Goal: Find specific page/section: Find specific page/section

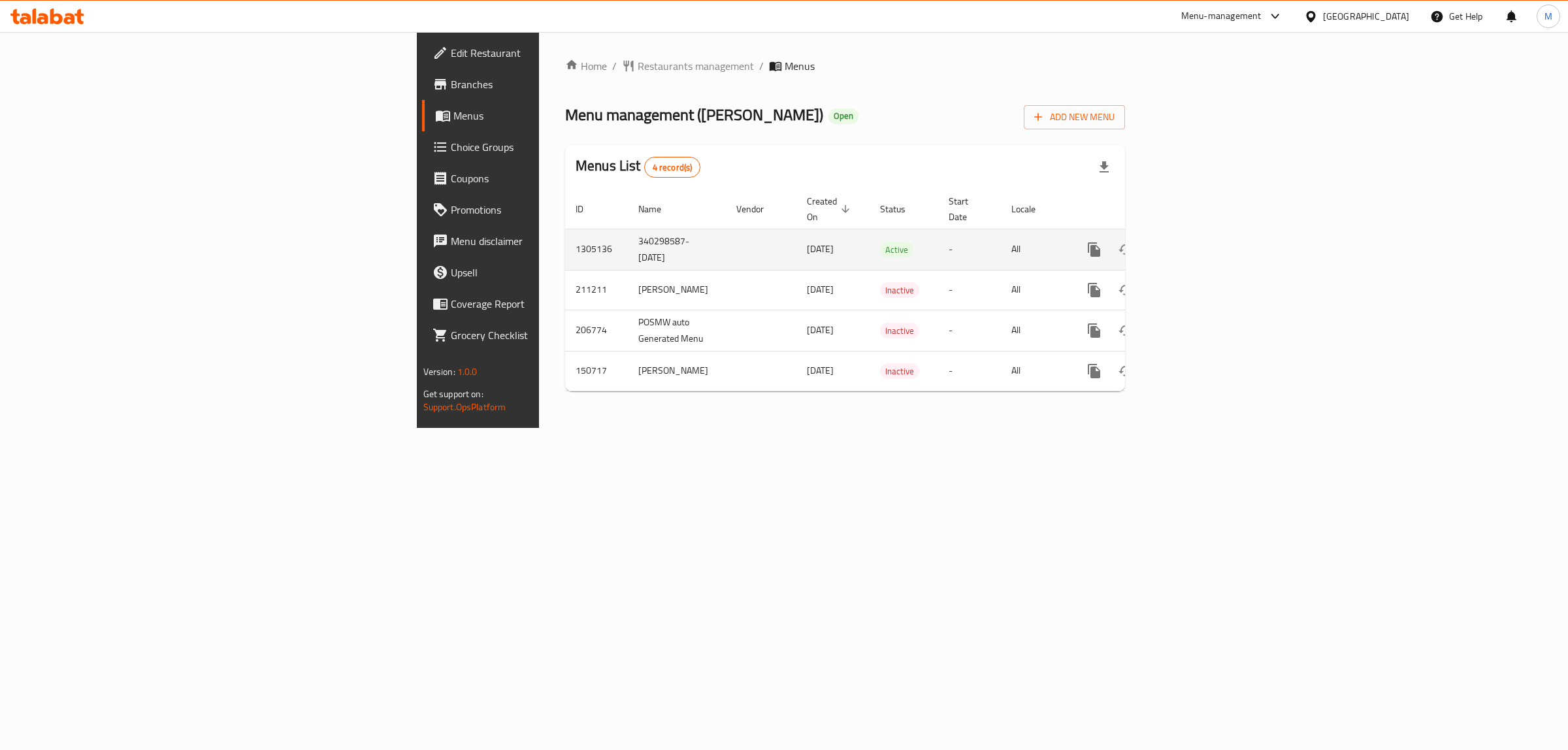
click at [797, 229] on td "11/08/2025" at bounding box center [833, 248] width 73 height 41
click at [637, 59] on span "Restaurants management" at bounding box center [696, 66] width 117 height 15
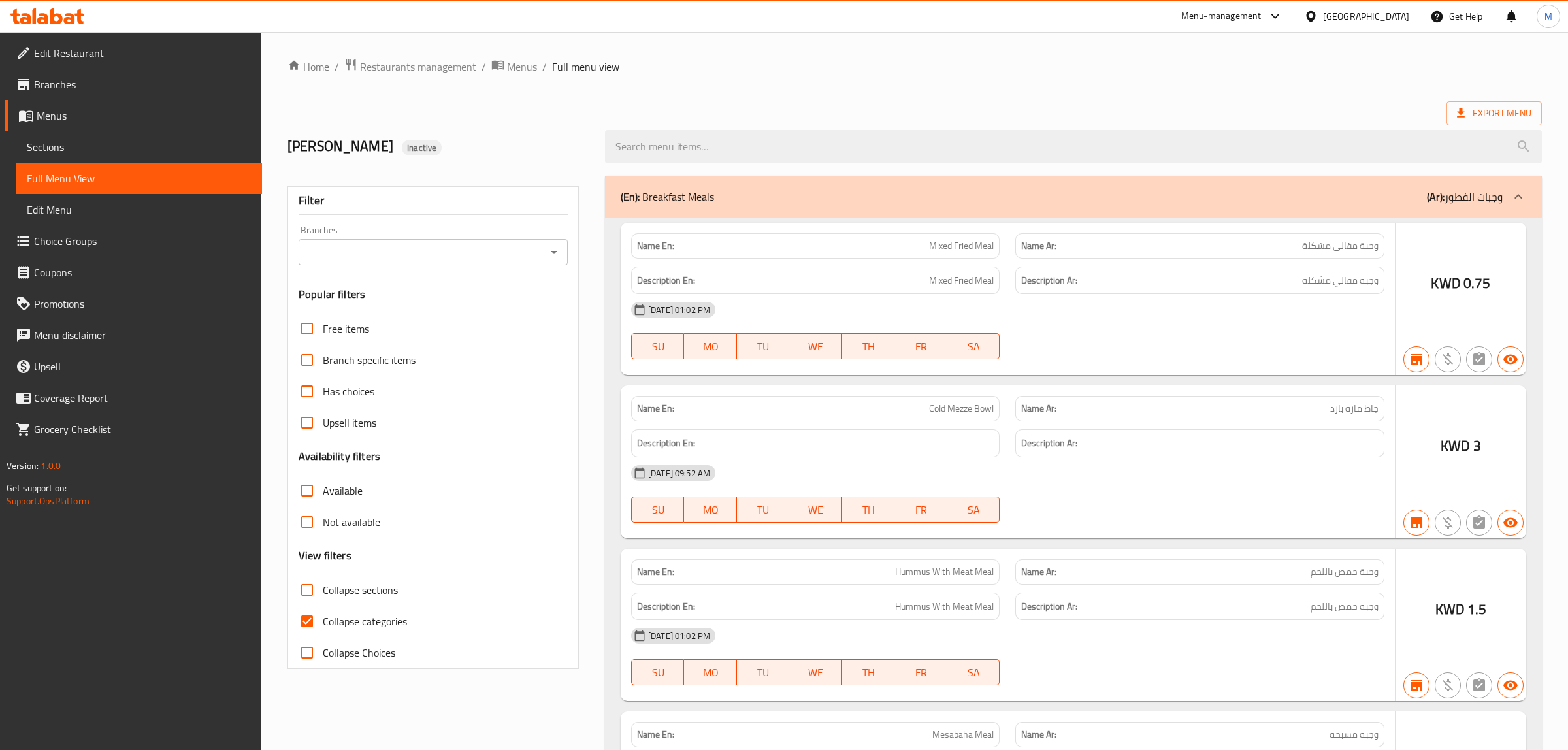
click at [568, 86] on div at bounding box center [784, 375] width 1568 height 750
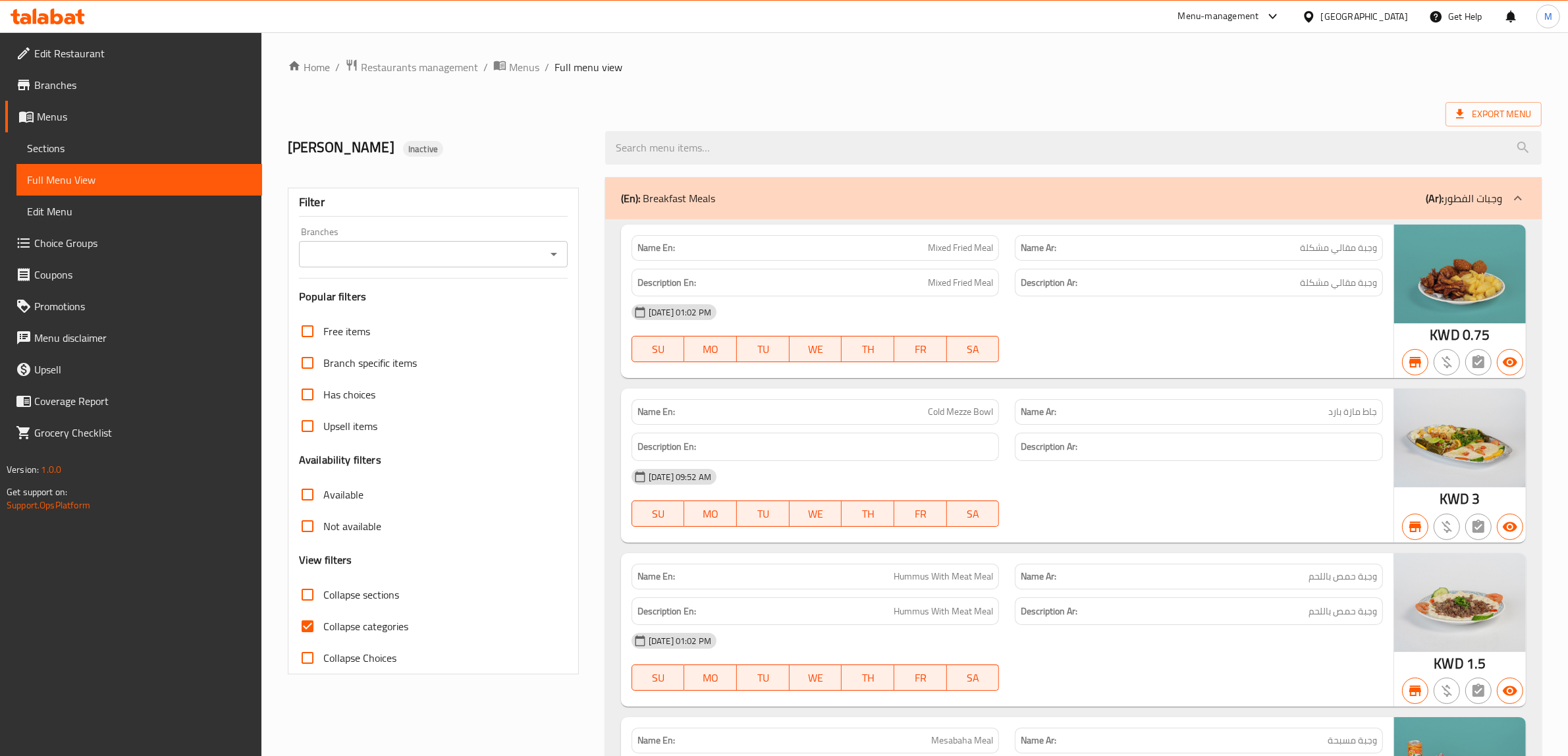
click at [1390, 25] on div "[GEOGRAPHIC_DATA]" at bounding box center [1355, 17] width 127 height 31
click at [1383, 18] on div "[GEOGRAPHIC_DATA]" at bounding box center [1364, 17] width 87 height 15
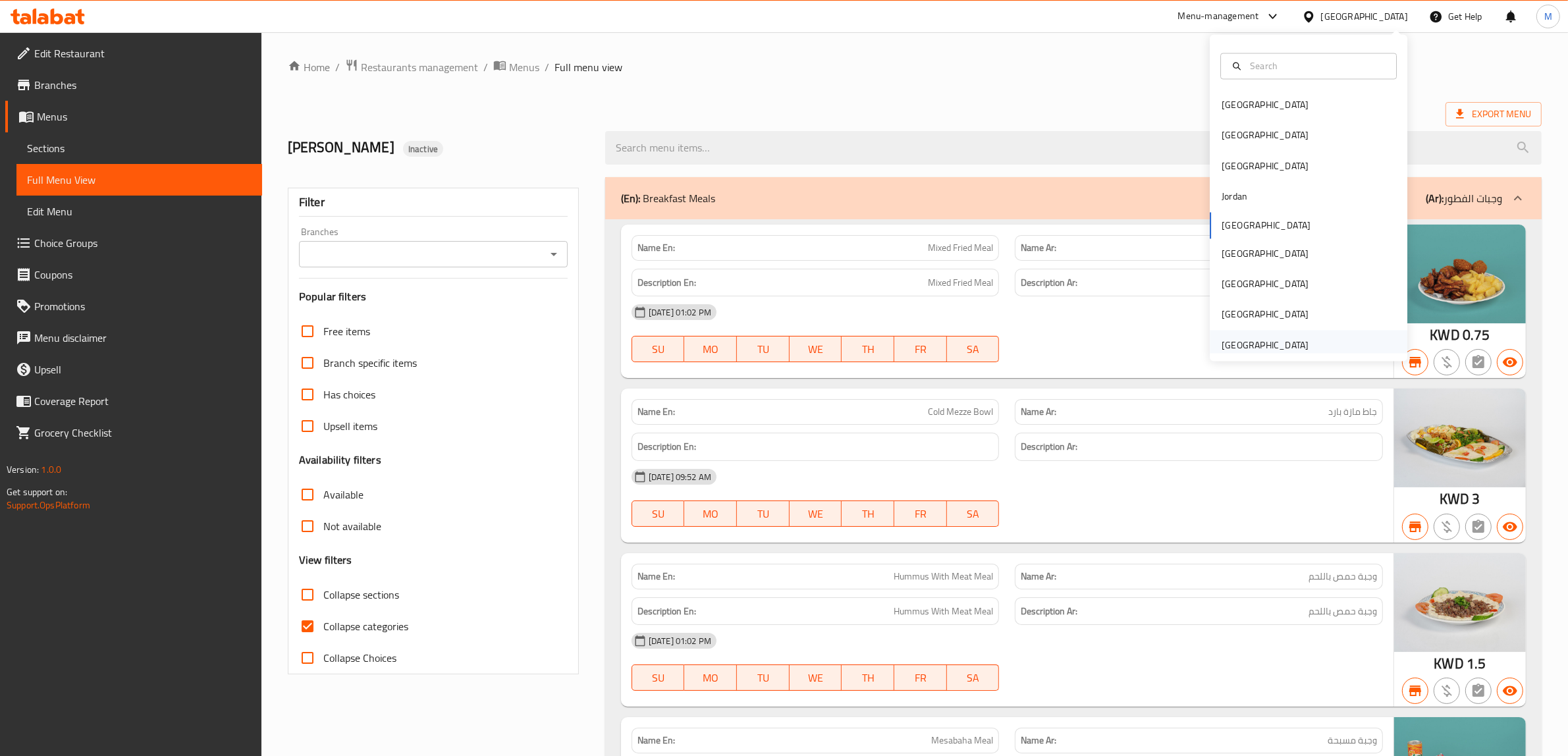
click at [1243, 348] on div "[GEOGRAPHIC_DATA]" at bounding box center [1265, 345] width 87 height 15
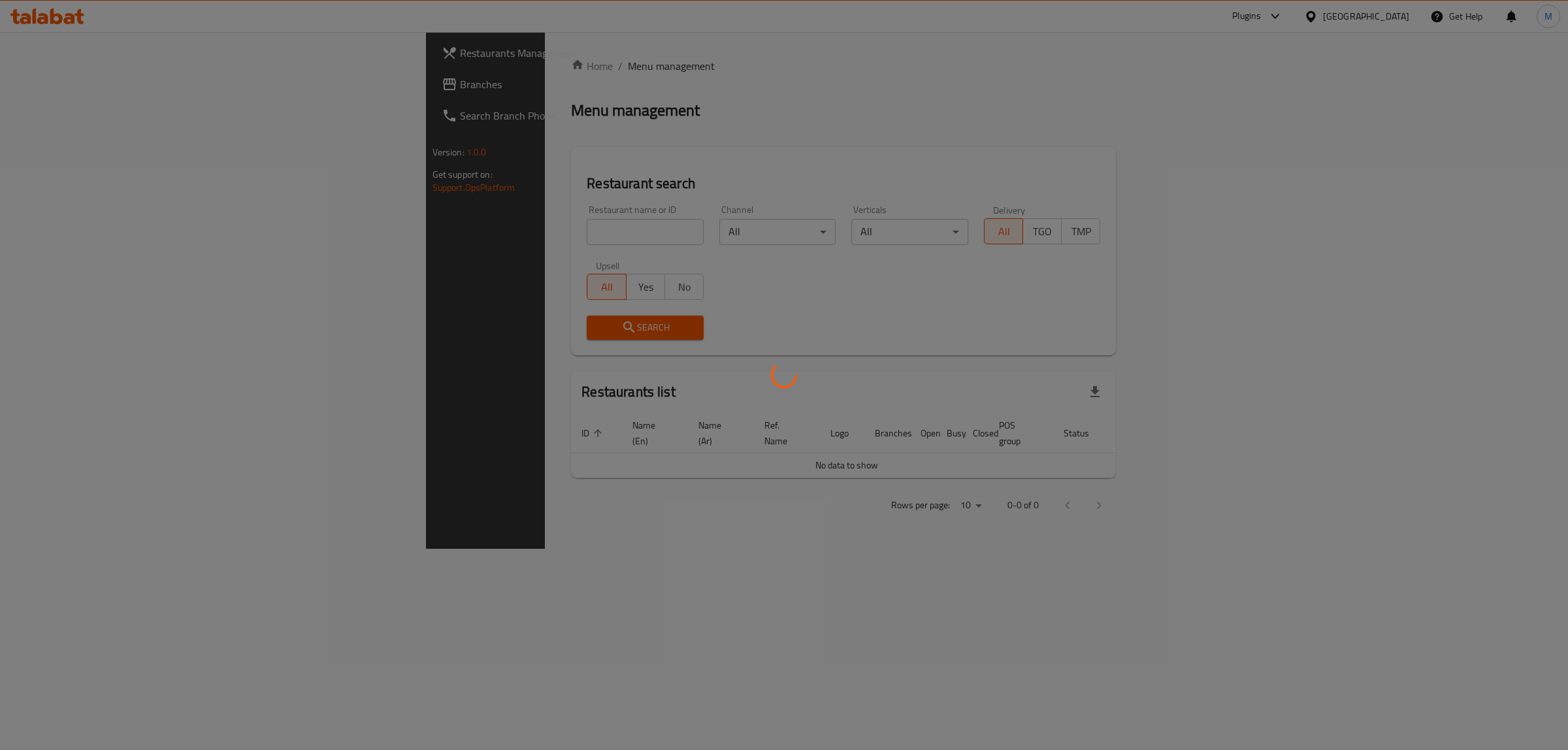
click at [1253, 20] on div at bounding box center [784, 375] width 1568 height 750
